Goal: Task Accomplishment & Management: Use online tool/utility

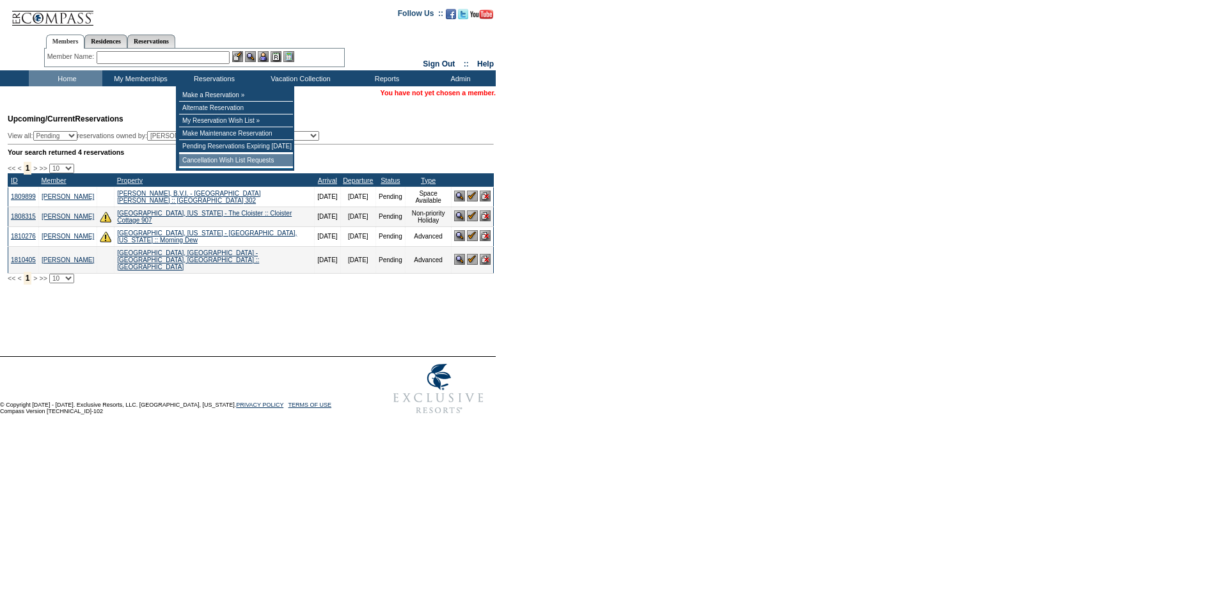
click at [251, 162] on td "Cancellation Wish List Requests" at bounding box center [236, 160] width 114 height 13
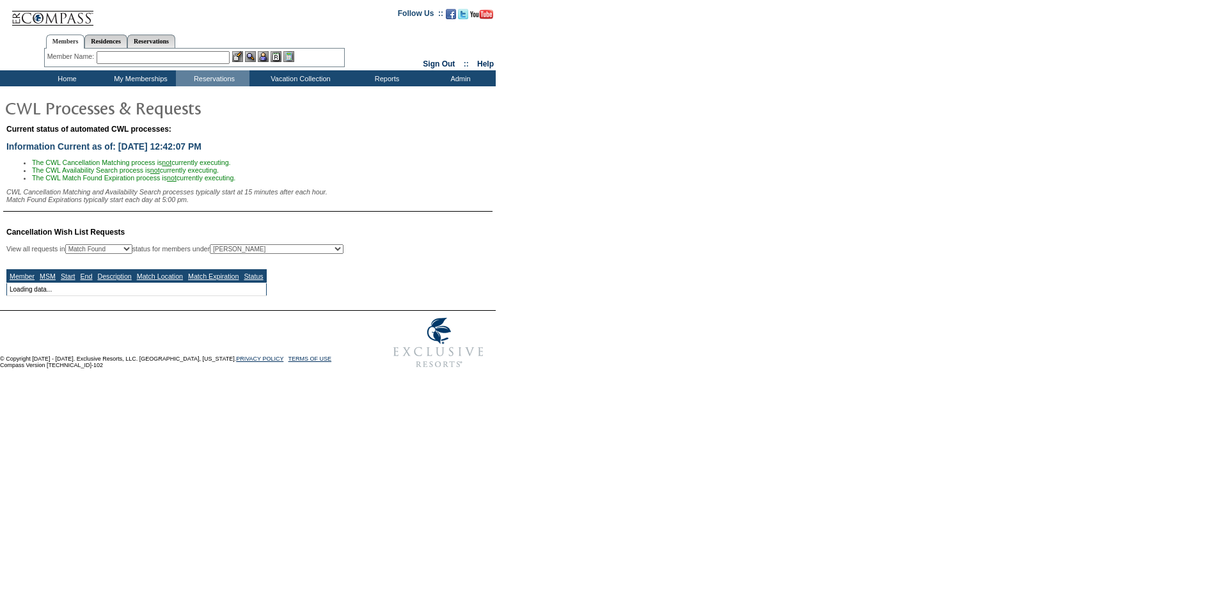
select select "50"
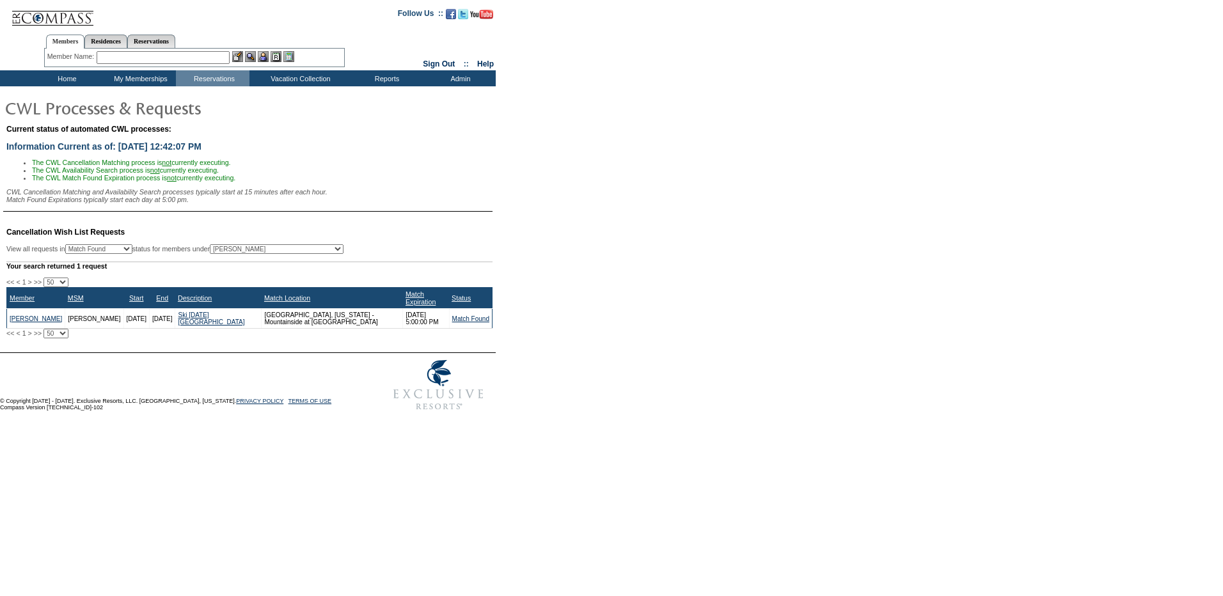
click at [75, 80] on td "Home" at bounding box center [66, 78] width 74 height 16
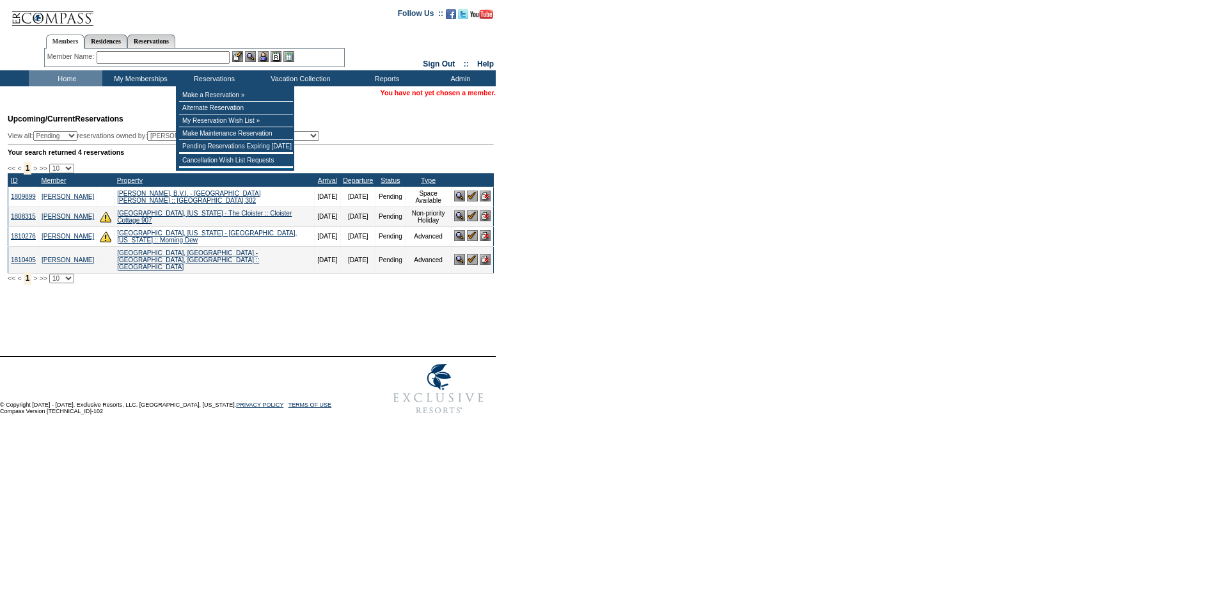
click at [214, 61] on input "text" at bounding box center [163, 57] width 133 height 13
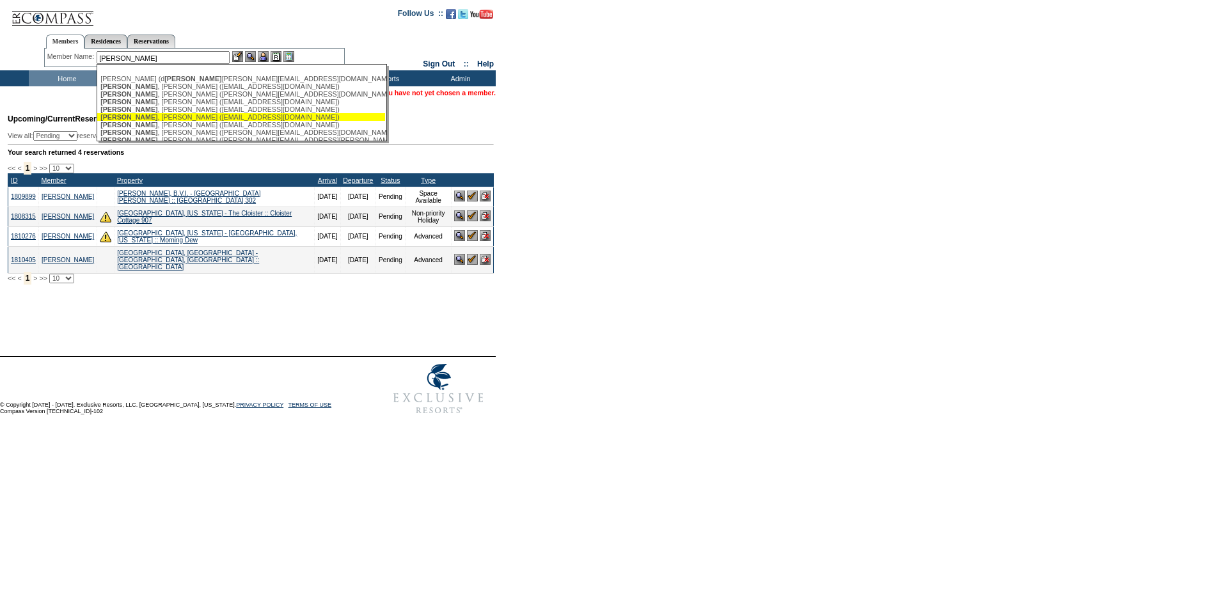
click at [191, 121] on div "[PERSON_NAME] ([EMAIL_ADDRESS][DOMAIN_NAME])" at bounding box center [240, 117] width 281 height 8
type input "[PERSON_NAME] ([EMAIL_ADDRESS][DOMAIN_NAME])"
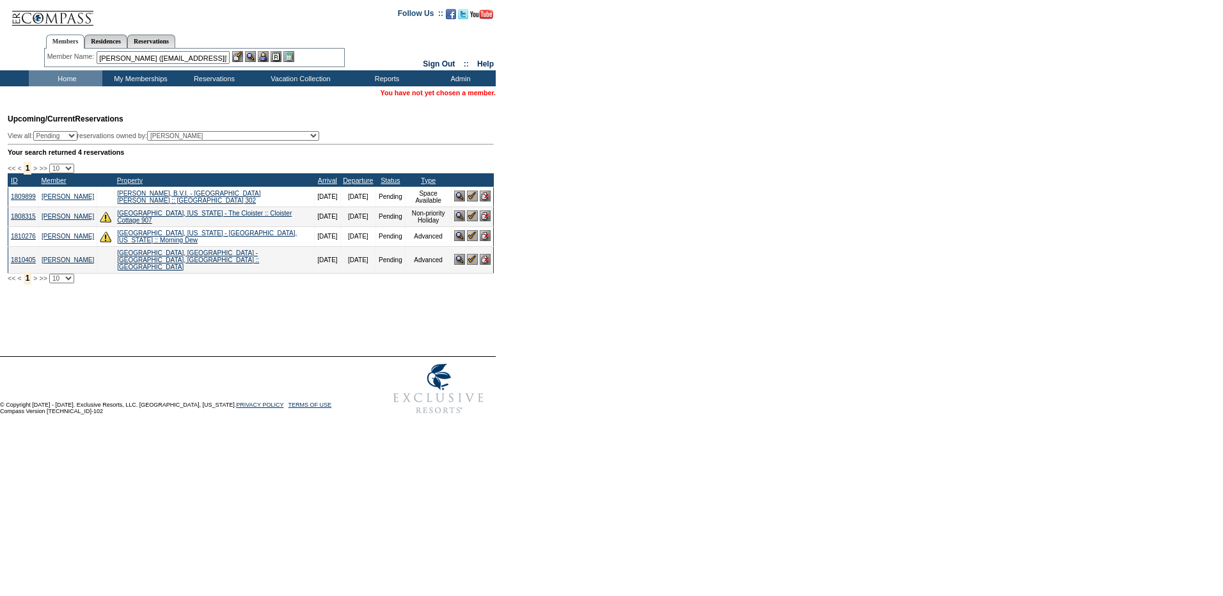
click at [264, 58] on img at bounding box center [263, 56] width 11 height 11
click at [253, 56] on img at bounding box center [250, 56] width 11 height 11
